Goal: Task Accomplishment & Management: Complete application form

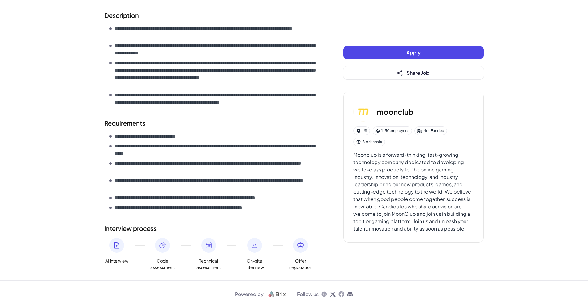
scroll to position [195, 0]
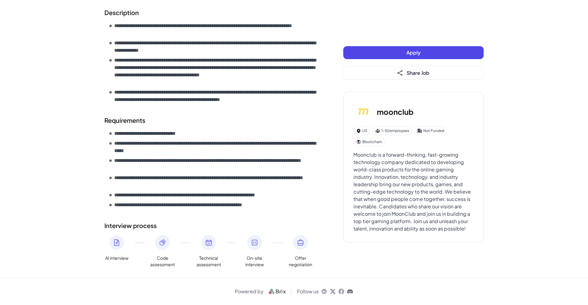
click at [90, 123] on div "**********" at bounding box center [294, 55] width 588 height 500
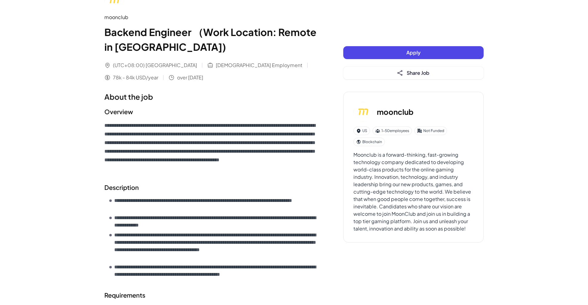
scroll to position [0, 0]
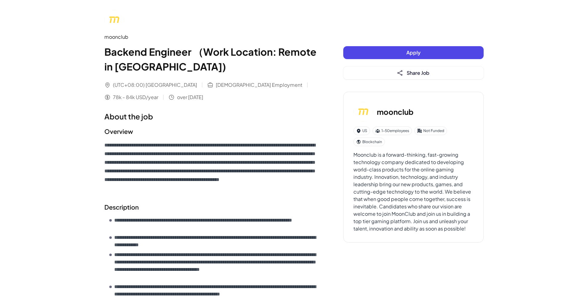
click at [397, 54] on button "Apply" at bounding box center [413, 52] width 140 height 13
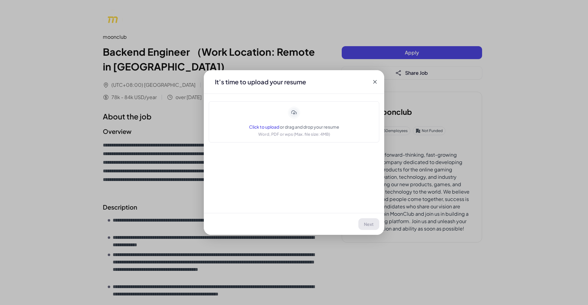
click at [256, 127] on span "Click to upload" at bounding box center [264, 127] width 30 height 6
click at [367, 220] on button "Next" at bounding box center [369, 224] width 20 height 12
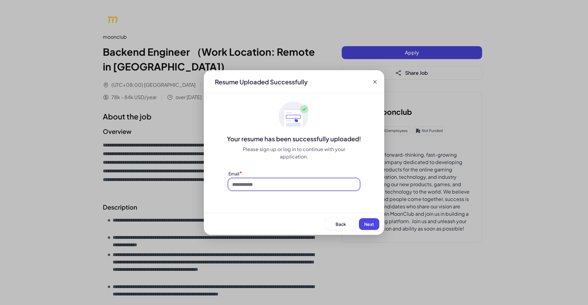
click at [273, 182] on input at bounding box center [293, 185] width 131 height 12
click at [268, 187] on input at bounding box center [293, 185] width 131 height 12
type input "**********"
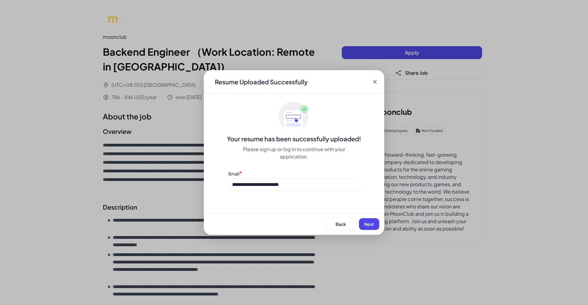
click at [371, 223] on span "Next" at bounding box center [369, 224] width 10 height 6
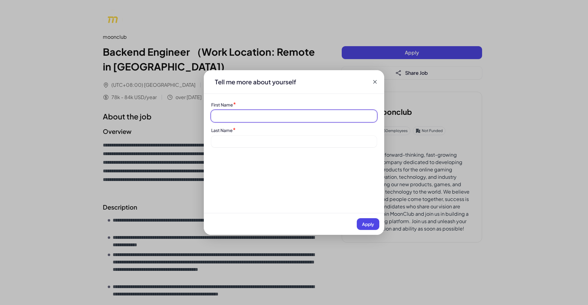
click at [239, 112] on input at bounding box center [294, 116] width 166 height 12
click at [241, 115] on input at bounding box center [294, 116] width 166 height 12
type input "*"
click at [117, 41] on div "Application moonclub | Backend Engineer （Work Location: Remote in [GEOGRAPHIC_D…" at bounding box center [294, 152] width 588 height 305
